Goal: Information Seeking & Learning: Learn about a topic

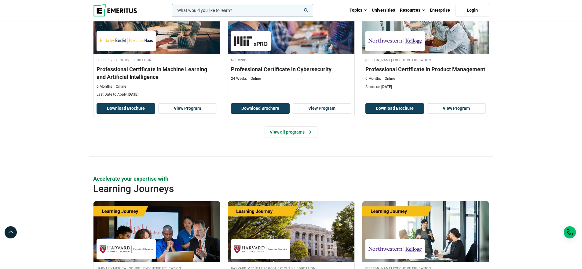
scroll to position [920, 0]
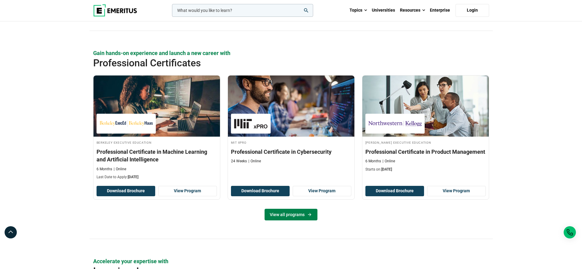
click at [292, 212] on link "View all programs" at bounding box center [291, 215] width 53 height 12
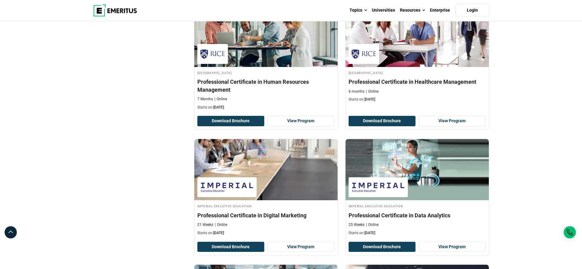
scroll to position [568, 0]
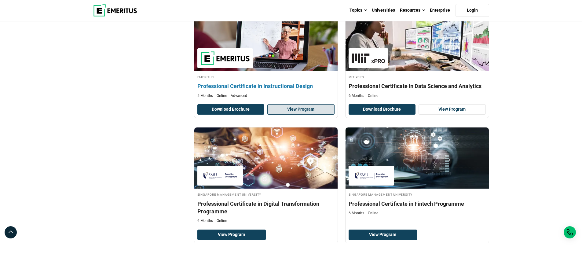
scroll to position [1175, 0]
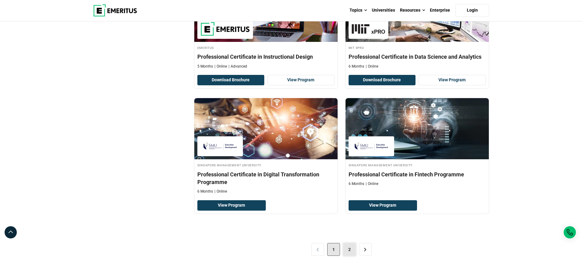
click at [349, 247] on link "2" at bounding box center [349, 249] width 13 height 13
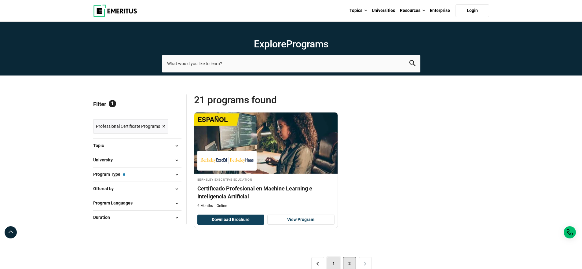
click at [335, 264] on link "1" at bounding box center [333, 263] width 13 height 13
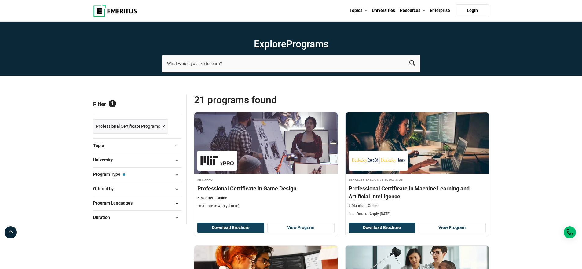
click at [166, 126] on link "Professional Certificate Programs ×" at bounding box center [130, 126] width 75 height 14
click at [164, 127] on span "×" at bounding box center [163, 126] width 3 height 9
click at [116, 12] on img at bounding box center [115, 11] width 44 height 12
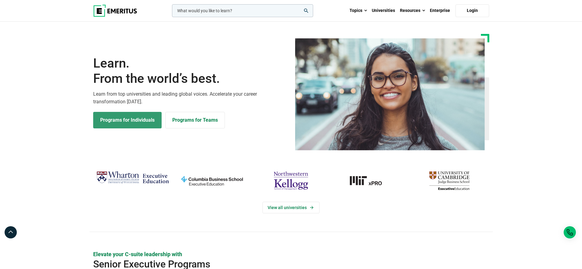
click at [131, 121] on link "Programs for Individuals" at bounding box center [127, 120] width 68 height 17
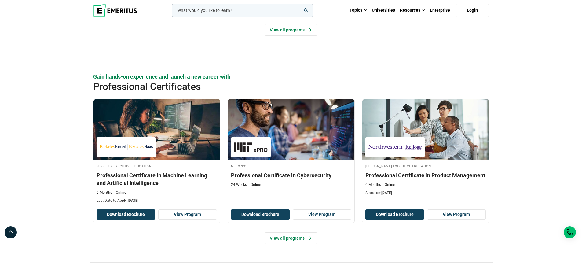
scroll to position [787, 0]
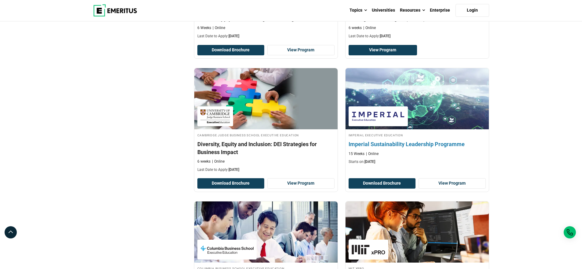
scroll to position [826, 0]
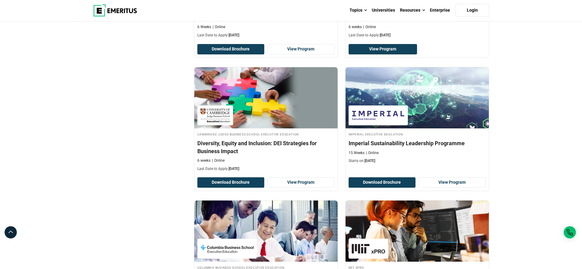
click at [535, 111] on div "Explore Programs leadership marketing project management data science product m…" at bounding box center [291, 83] width 582 height 1775
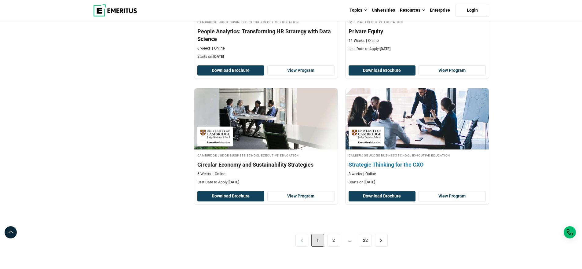
scroll to position [1200, 0]
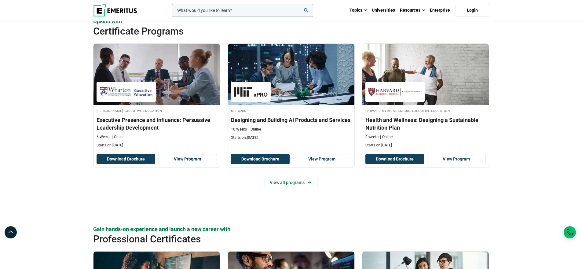
scroll to position [661, 0]
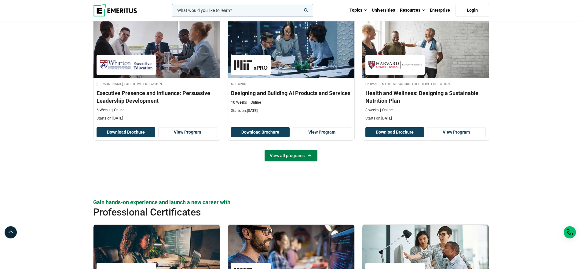
click at [289, 158] on link "View all programs" at bounding box center [291, 156] width 53 height 12
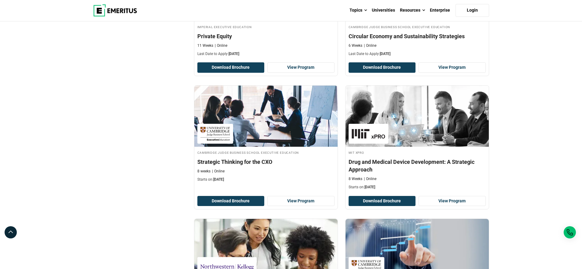
scroll to position [1153, 0]
